Goal: Task Accomplishment & Management: Manage account settings

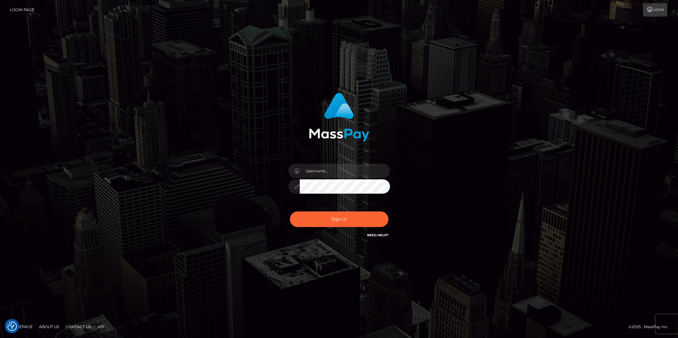
checkbox input "true"
type input "Jonathan.megabonanza"
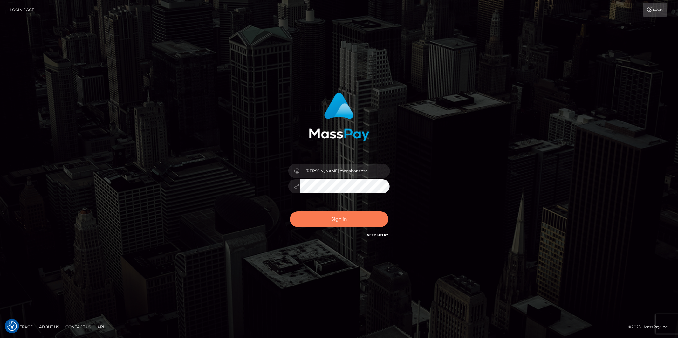
click at [353, 223] on button "Sign in" at bounding box center [339, 219] width 99 height 16
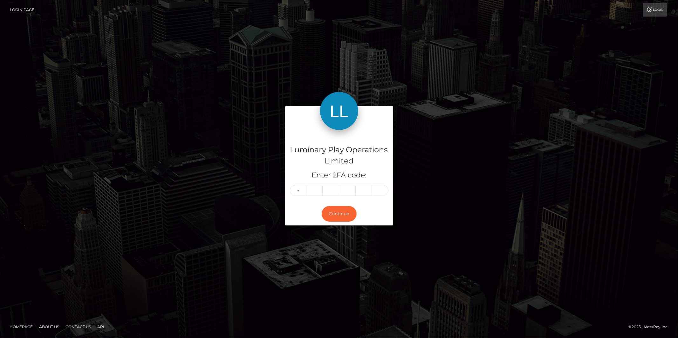
type input "6"
type input "4"
type input "2"
type input "3"
type input "8"
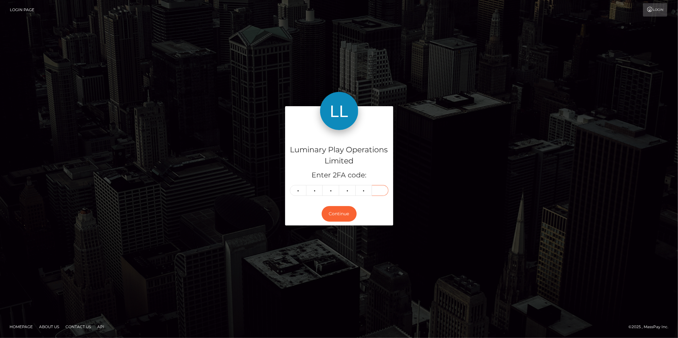
type input "4"
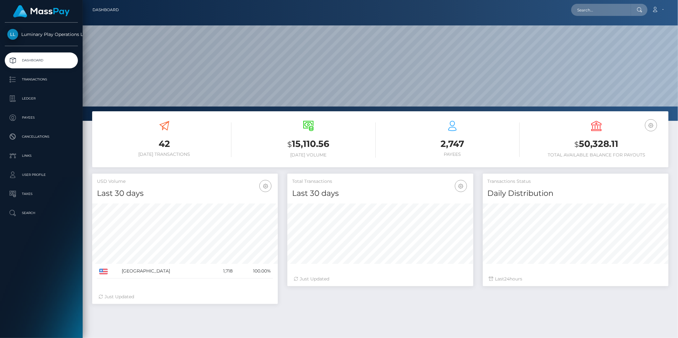
scroll to position [113, 186]
drag, startPoint x: 618, startPoint y: 142, endPoint x: 582, endPoint y: 145, distance: 36.4
click at [582, 145] on h3 "$ 50,328.11" at bounding box center [596, 144] width 134 height 13
copy h3 "50,328.11"
